Goal: Task Accomplishment & Management: Complete application form

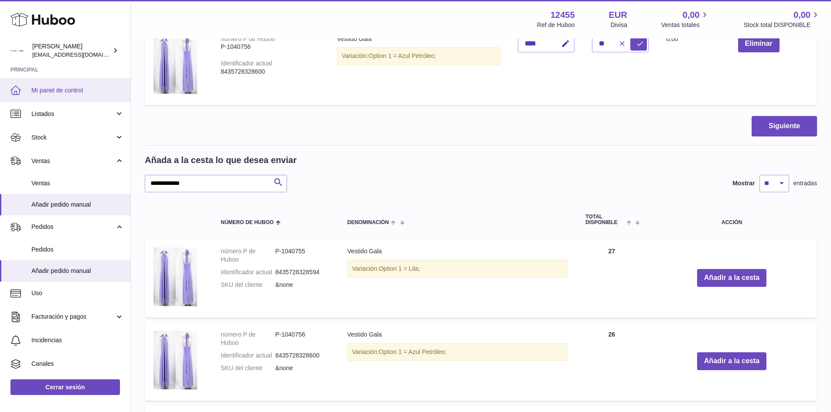
scroll to position [218, 0]
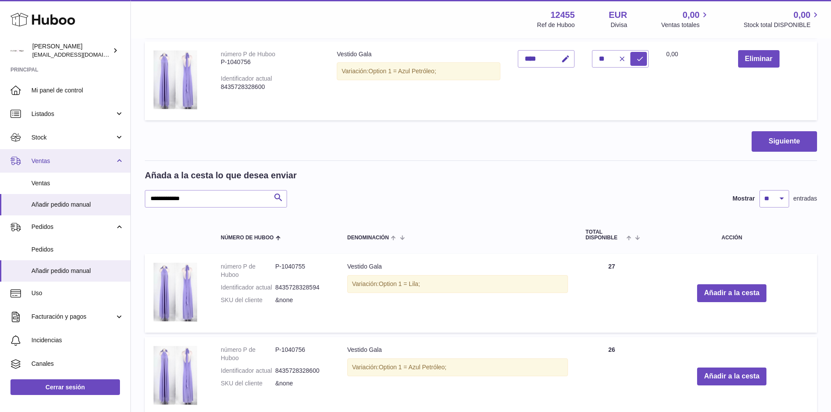
click at [55, 165] on span "Ventas" at bounding box center [72, 161] width 83 height 8
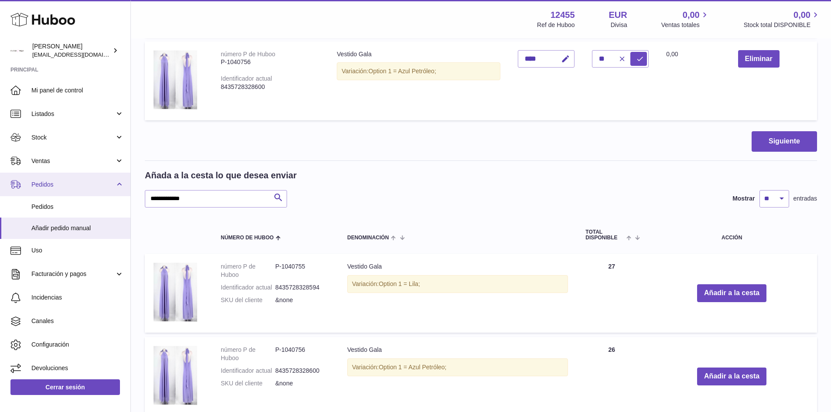
click at [47, 182] on span "Pedidos" at bounding box center [72, 185] width 83 height 8
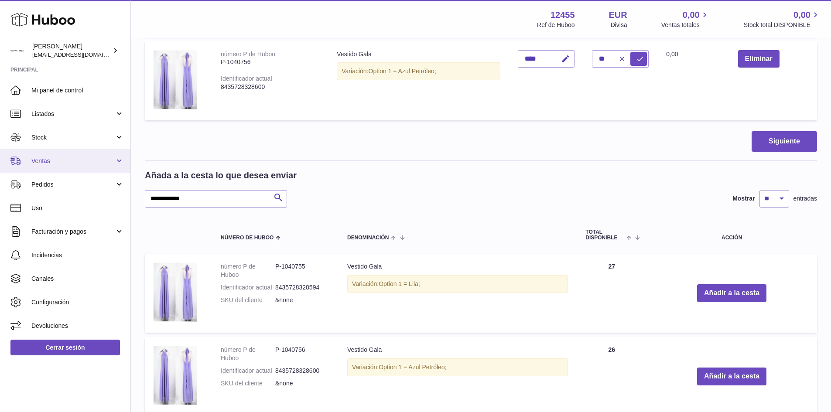
click at [46, 167] on link "Ventas" at bounding box center [65, 161] width 130 height 24
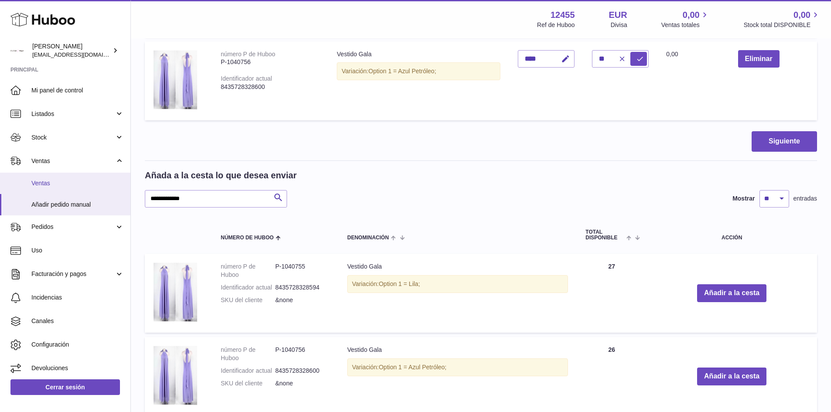
click at [46, 180] on span "Ventas" at bounding box center [77, 183] width 92 height 8
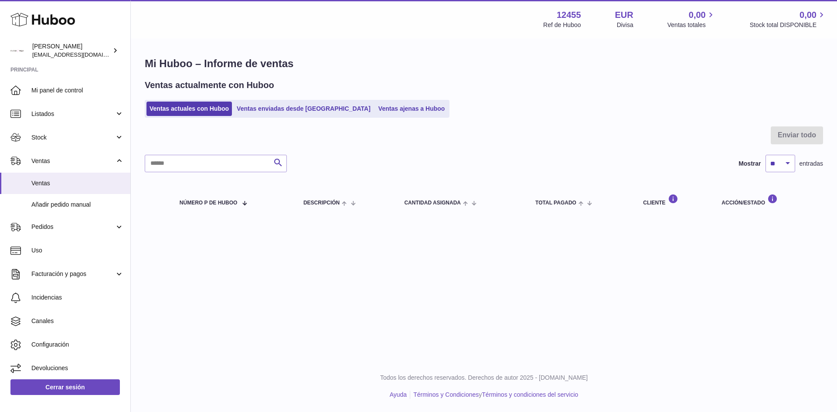
click at [232, 129] on div at bounding box center [484, 140] width 678 height 28
click at [254, 112] on link "Ventas enviadas desde [GEOGRAPHIC_DATA]" at bounding box center [304, 109] width 140 height 14
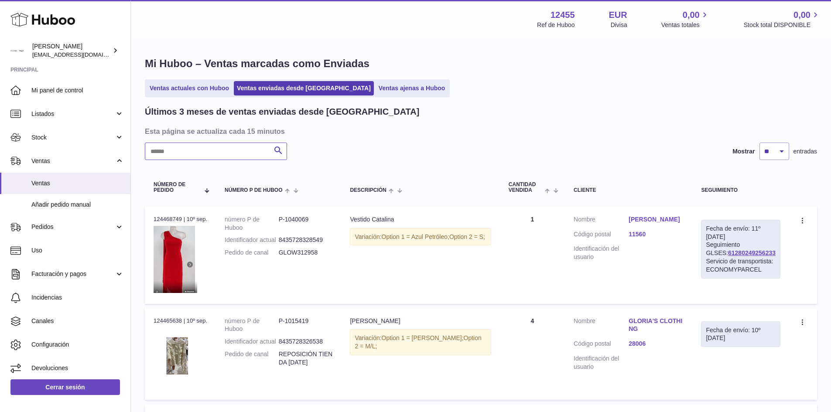
click at [189, 151] on input "text" at bounding box center [216, 151] width 142 height 17
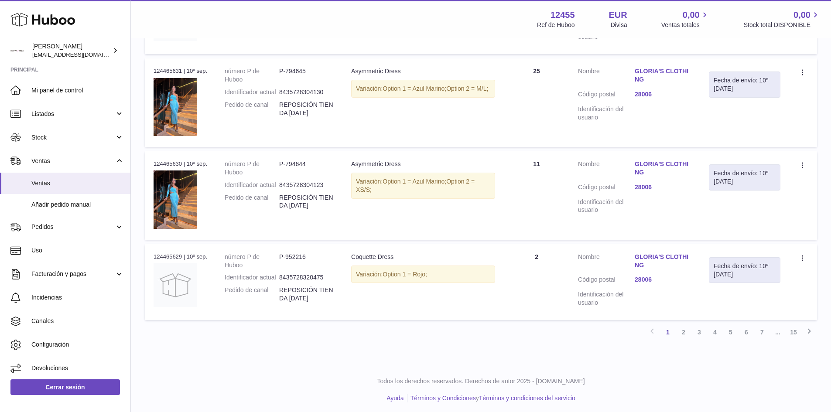
scroll to position [825, 0]
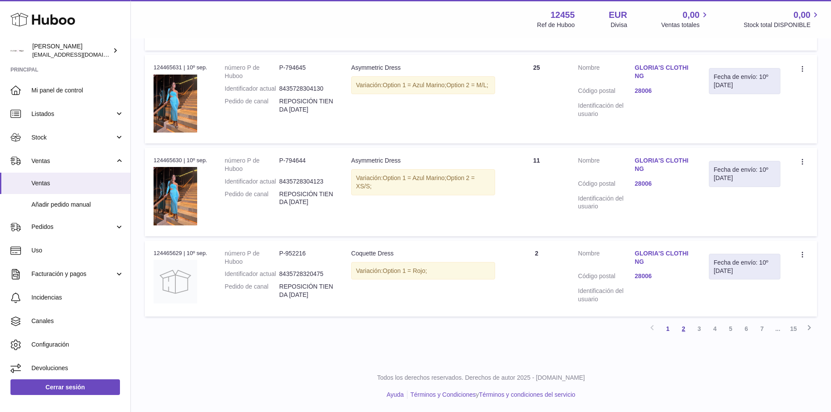
type input "****"
click at [684, 326] on link "2" at bounding box center [683, 329] width 16 height 16
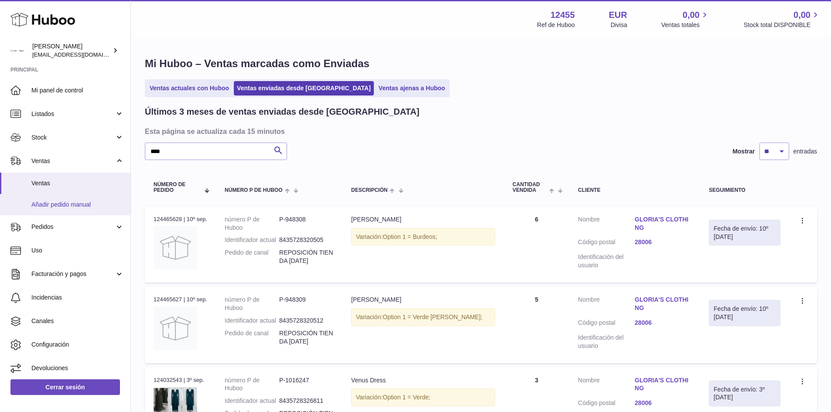
click at [69, 202] on span "Añadir pedido manual" at bounding box center [77, 205] width 92 height 8
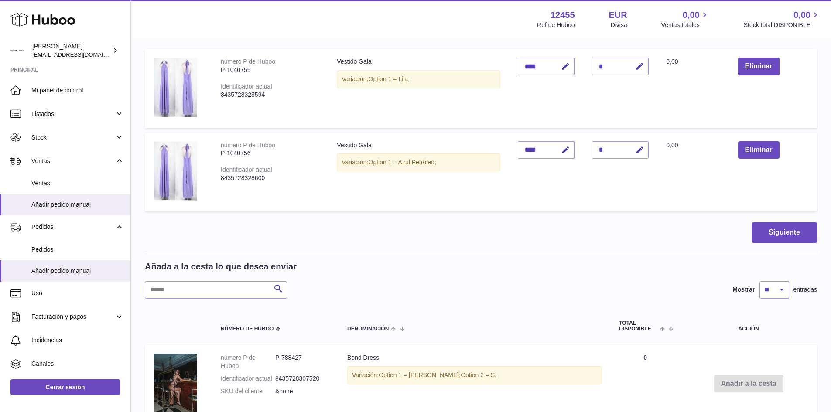
scroll to position [131, 0]
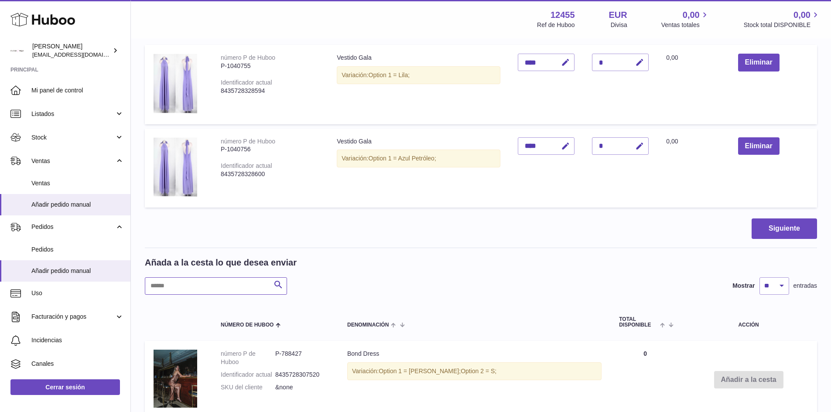
click at [204, 285] on input "text" at bounding box center [216, 285] width 142 height 17
type input "*****"
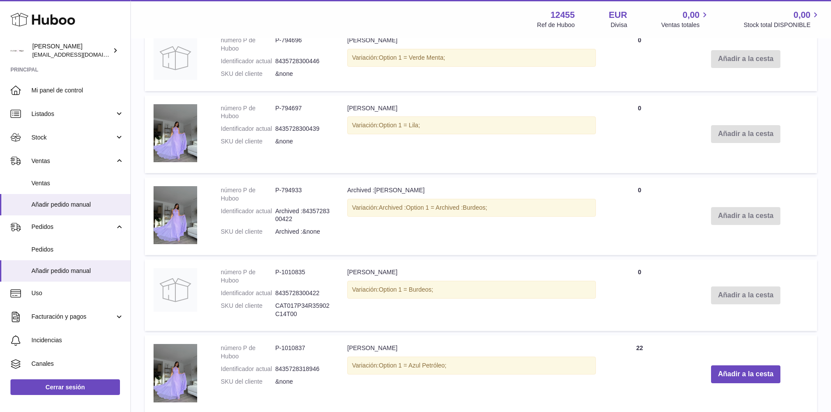
scroll to position [675, 0]
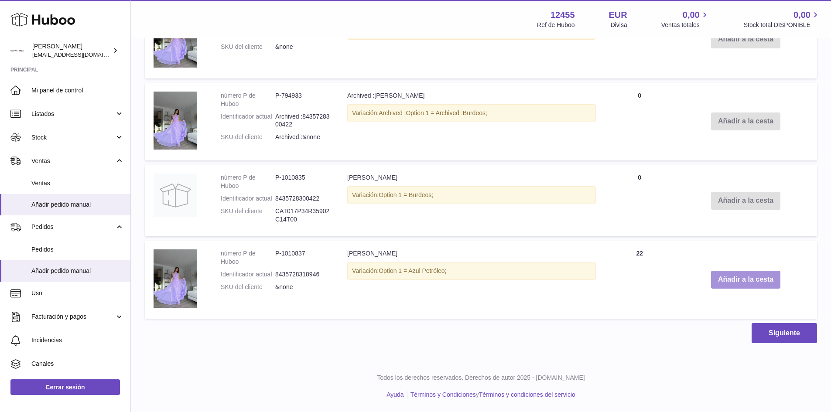
drag, startPoint x: 747, startPoint y: 277, endPoint x: 671, endPoint y: 275, distance: 75.9
click at [746, 279] on button "Añadir a la cesta" at bounding box center [745, 280] width 69 height 18
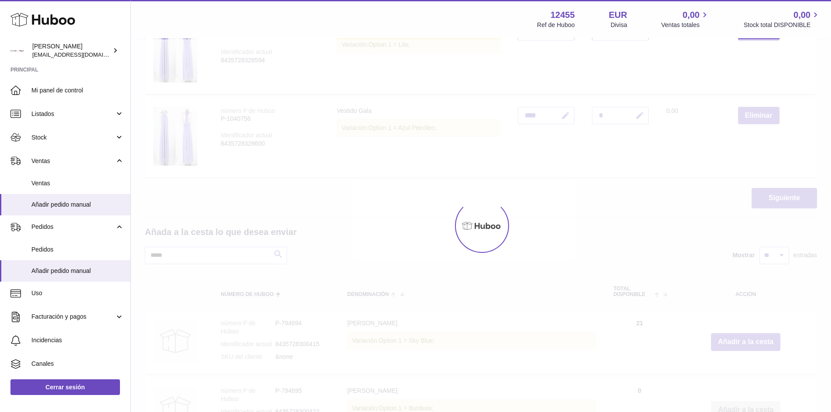
scroll to position [64, 0]
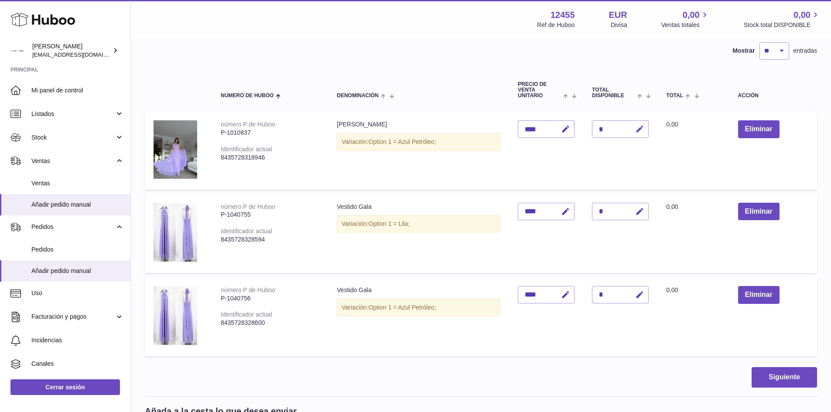
click at [636, 129] on icon "button" at bounding box center [639, 129] width 9 height 9
type input "**"
click at [643, 130] on icon "submit" at bounding box center [640, 129] width 8 height 8
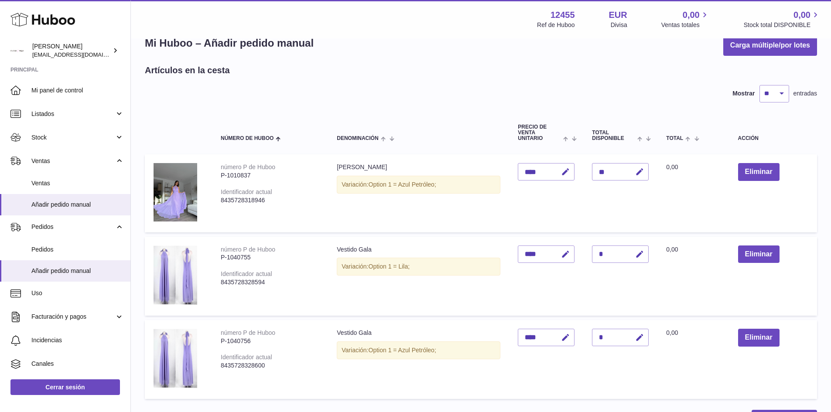
scroll to position [349, 0]
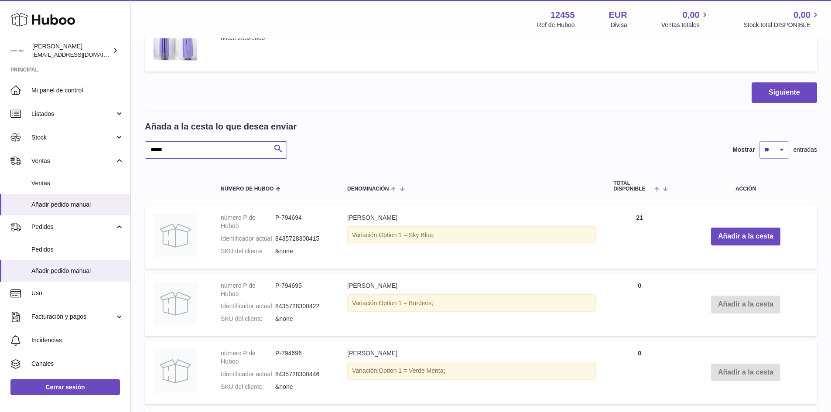
click at [199, 146] on input "*****" at bounding box center [216, 149] width 142 height 17
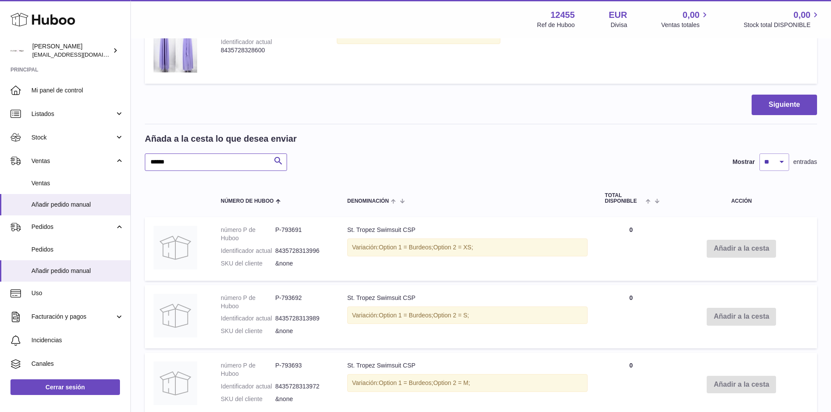
scroll to position [262, 0]
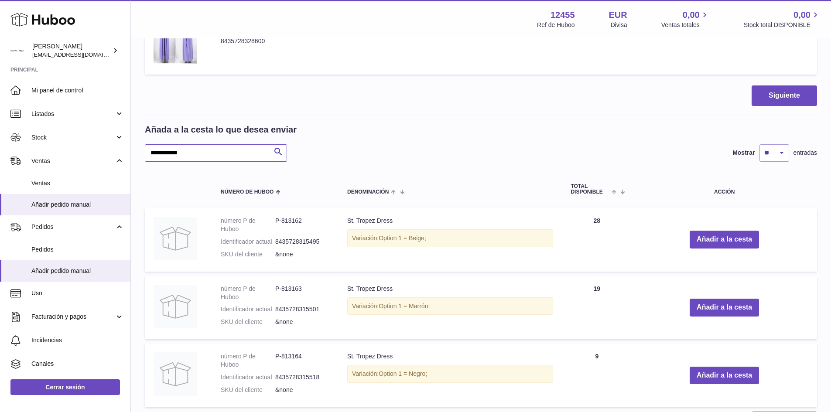
scroll to position [349, 0]
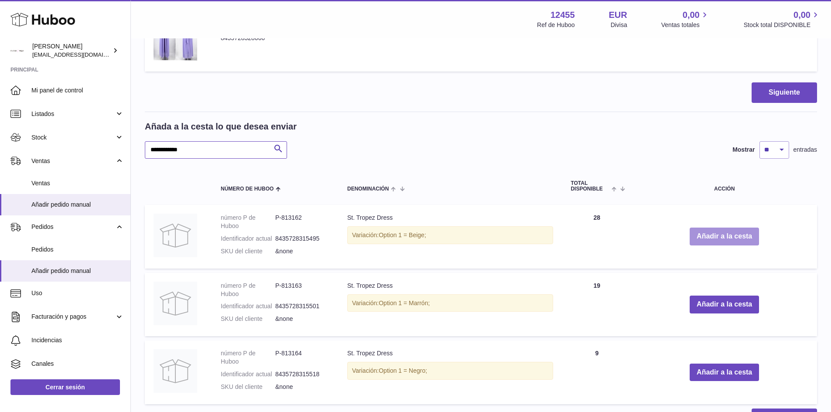
type input "**********"
click at [711, 239] on button "Añadir a la cesta" at bounding box center [723, 237] width 69 height 18
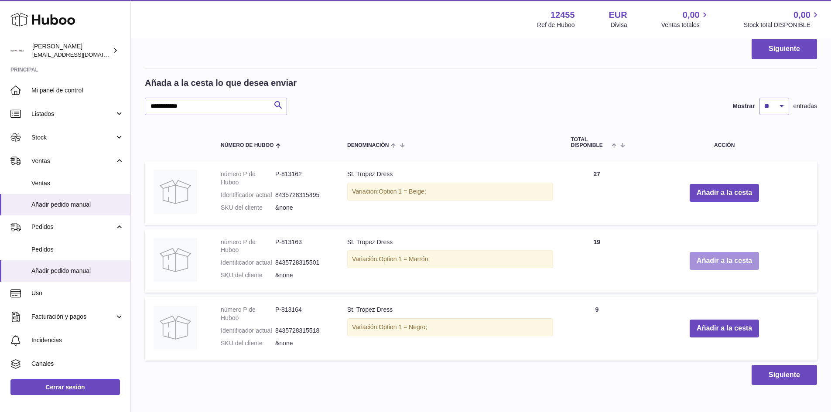
click at [708, 257] on button "Añadir a la cesta" at bounding box center [723, 261] width 69 height 18
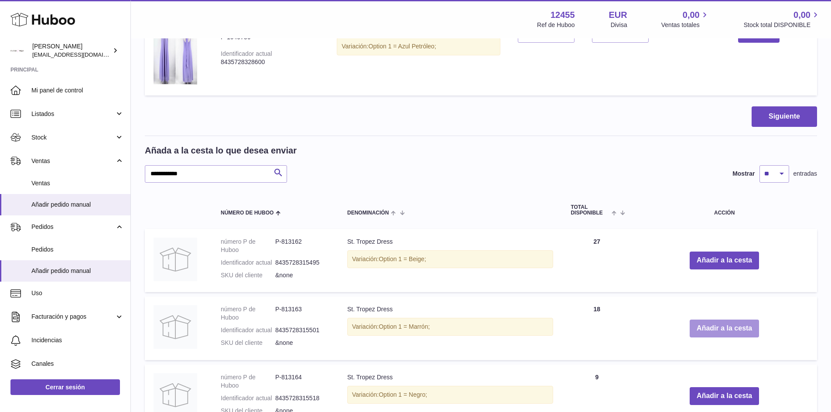
scroll to position [528, 0]
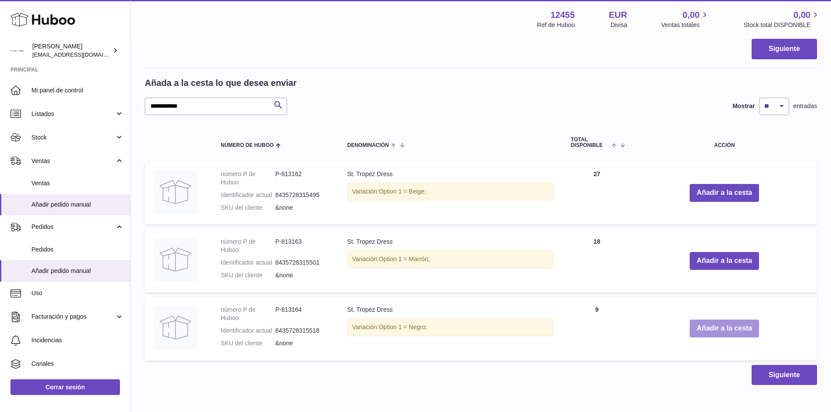
click at [708, 327] on button "Añadir a la cesta" at bounding box center [723, 329] width 69 height 18
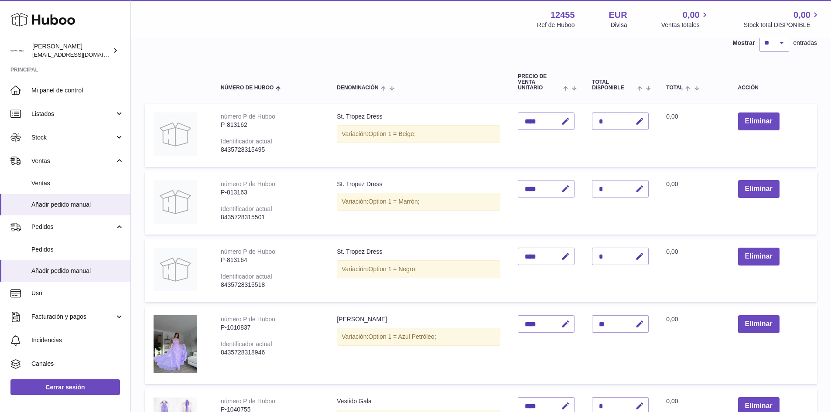
scroll to position [72, 0]
click at [644, 258] on icon "button" at bounding box center [639, 256] width 9 height 9
click at [610, 257] on input "*" at bounding box center [620, 256] width 57 height 17
type input "*"
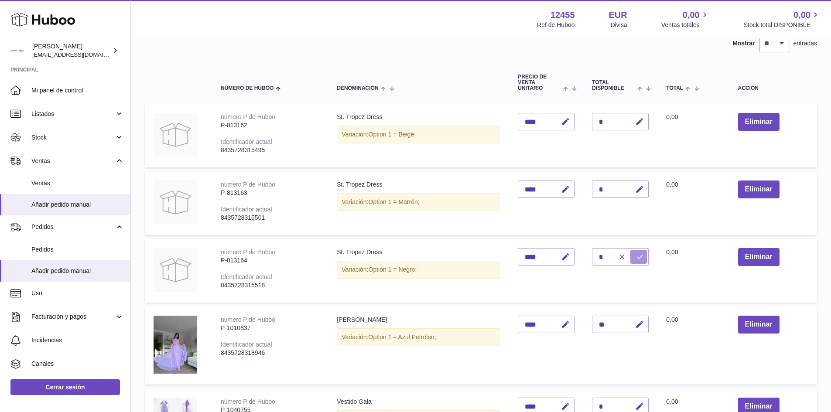
click at [638, 262] on button "submit" at bounding box center [638, 257] width 17 height 14
click at [643, 190] on icon "button" at bounding box center [639, 189] width 9 height 9
click at [604, 187] on input "*" at bounding box center [620, 189] width 57 height 17
type input "*"
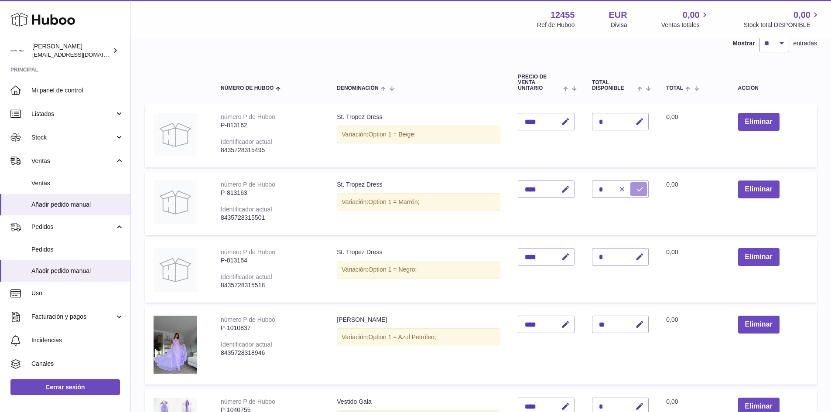
click at [636, 187] on button "submit" at bounding box center [638, 189] width 17 height 14
click at [613, 118] on div "*" at bounding box center [620, 121] width 57 height 17
click at [749, 118] on button "Eliminar" at bounding box center [758, 122] width 41 height 18
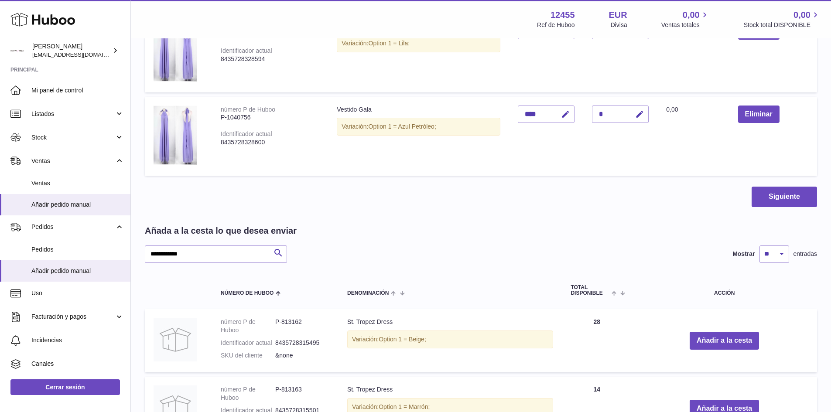
scroll to position [290, 0]
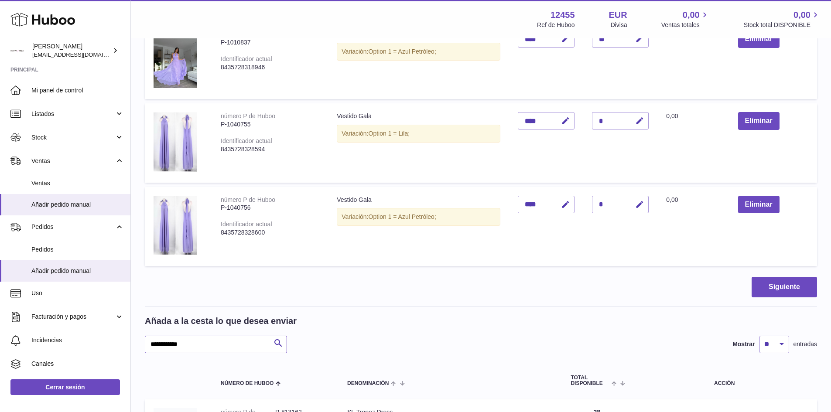
click at [200, 344] on input "**********" at bounding box center [216, 344] width 142 height 17
type input "**********"
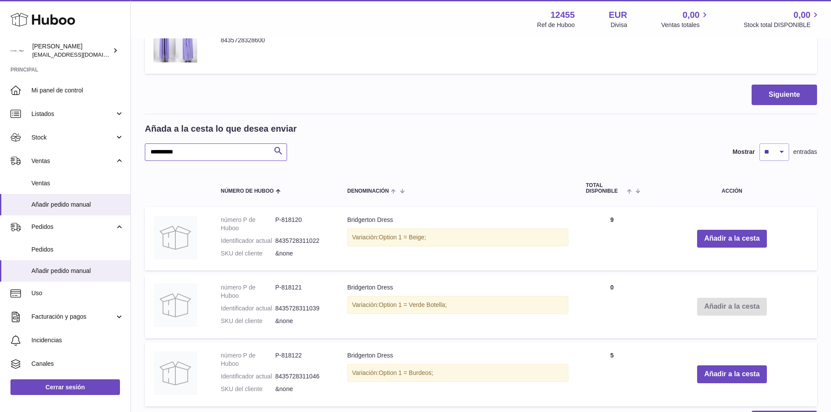
scroll to position [508, 0]
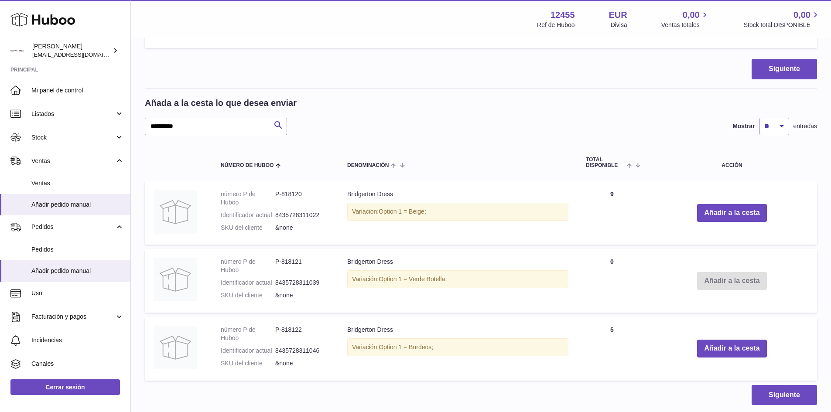
drag, startPoint x: 467, startPoint y: 213, endPoint x: 338, endPoint y: 193, distance: 131.0
click at [338, 193] on tr "número P de Huboo P-818120 Identificador actual 8435728311022 SKU del cliente &…" at bounding box center [481, 213] width 672 height 64
click at [432, 210] on div "Variación: Option 1 = Beige;" at bounding box center [457, 212] width 221 height 18
drag, startPoint x: 437, startPoint y: 215, endPoint x: 335, endPoint y: 190, distance: 105.4
click at [335, 190] on tr "número P de Huboo P-818120 Identificador actual 8435728311022 SKU del cliente &…" at bounding box center [481, 213] width 672 height 64
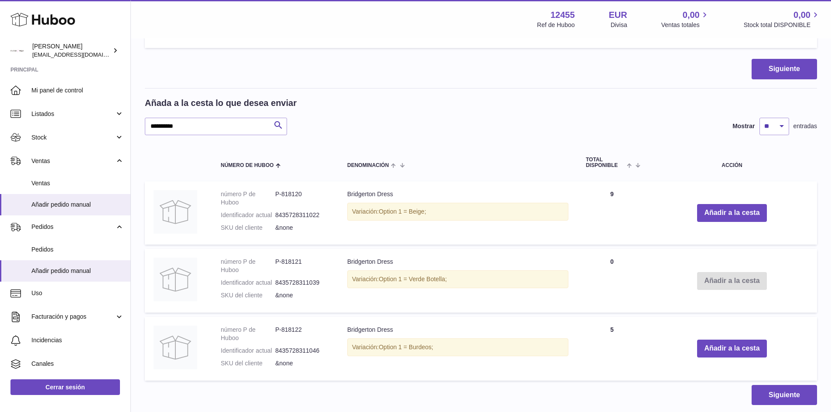
click at [362, 218] on div "Variación: Option 1 = Beige;" at bounding box center [457, 212] width 221 height 18
